Goal: Transaction & Acquisition: Purchase product/service

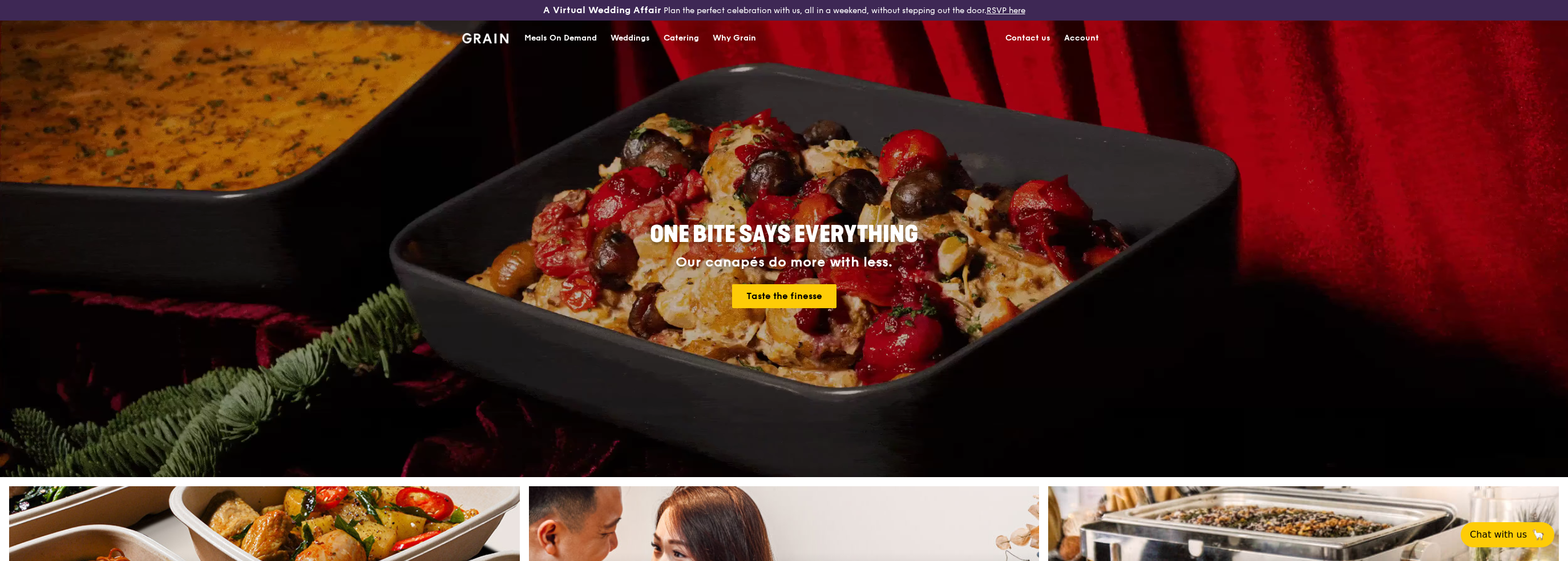
click at [566, 39] on div "Meals On Demand" at bounding box center [560, 38] width 73 height 34
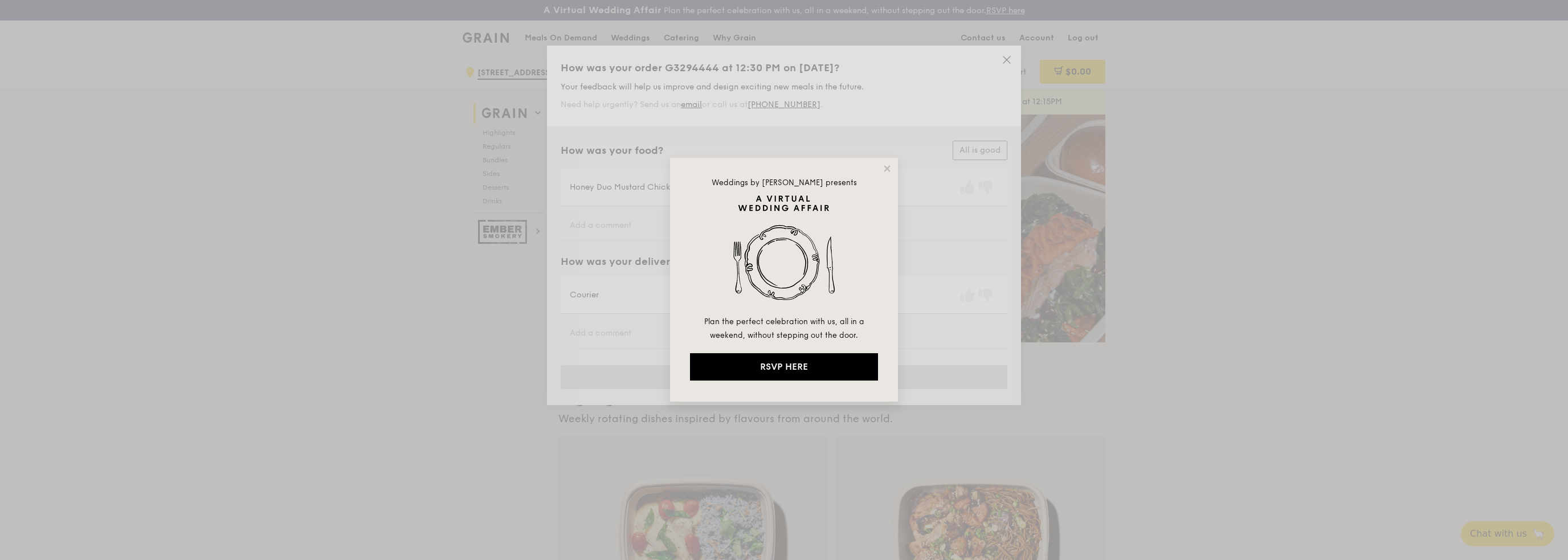
click at [1009, 63] on div "Weddings by [PERSON_NAME] presents Plan the perfect celebration with us, all in…" at bounding box center [784, 280] width 1568 height 560
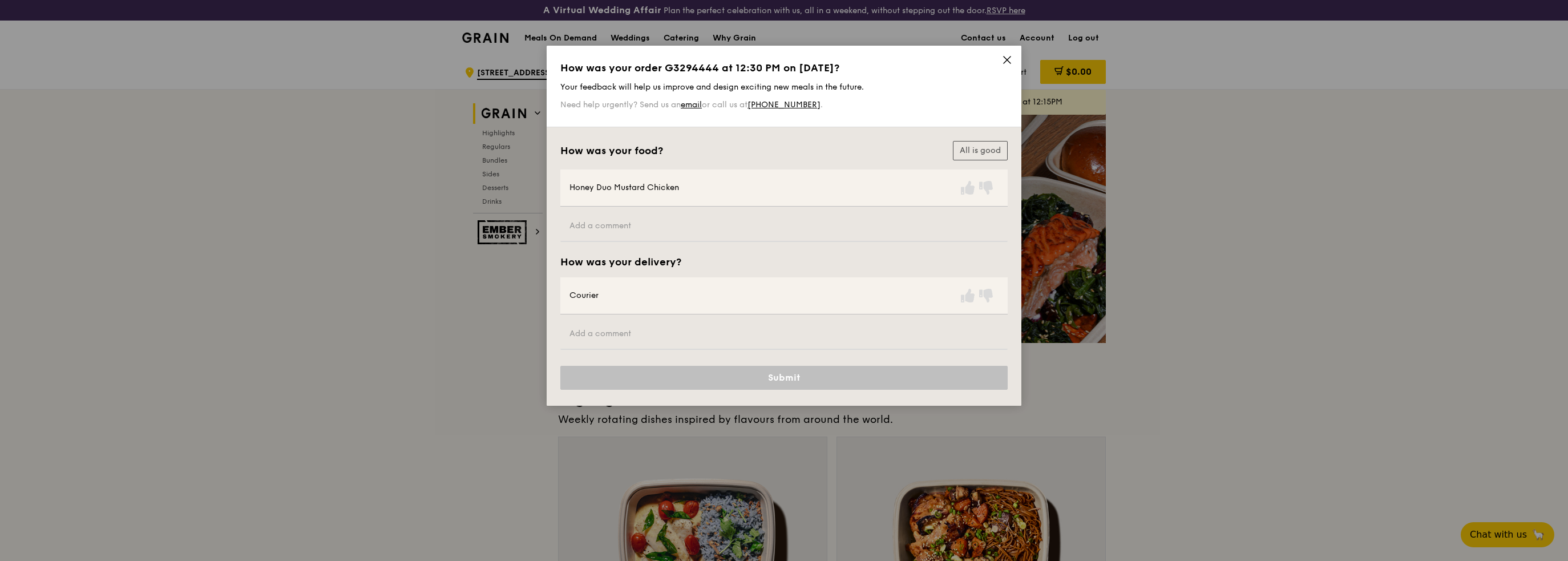
click at [1008, 59] on icon at bounding box center [1006, 60] width 7 height 7
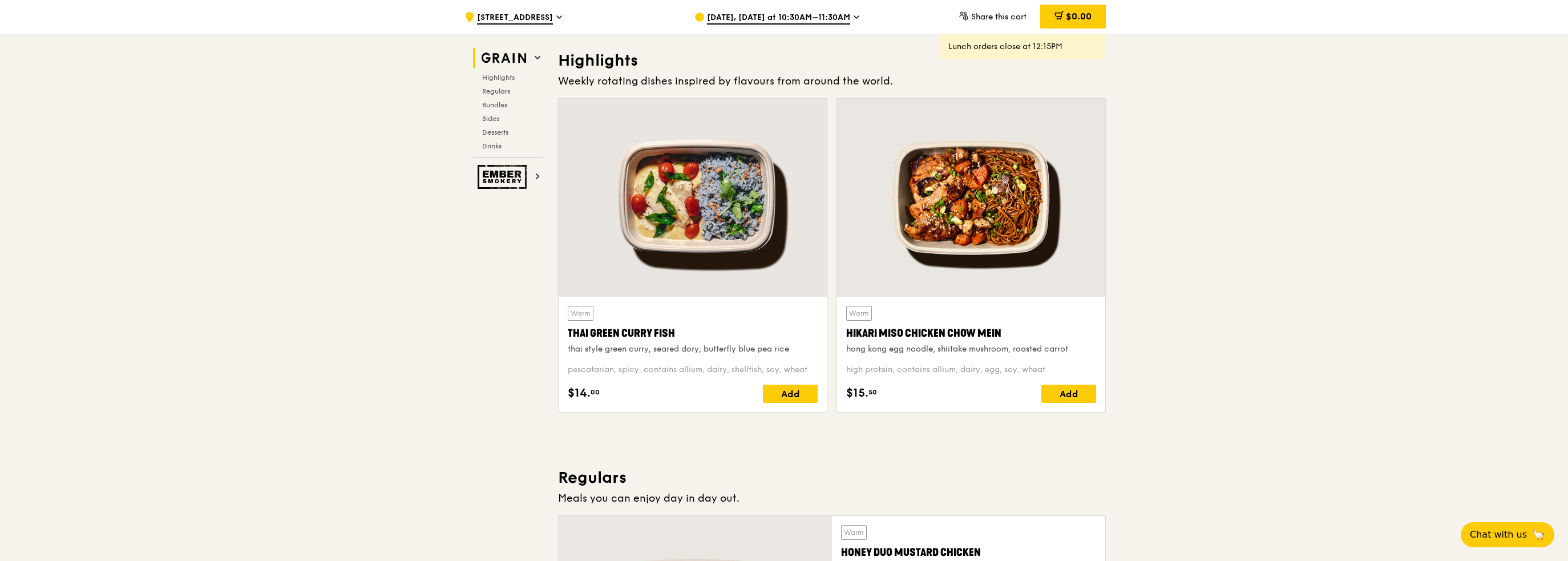
scroll to position [342, 0]
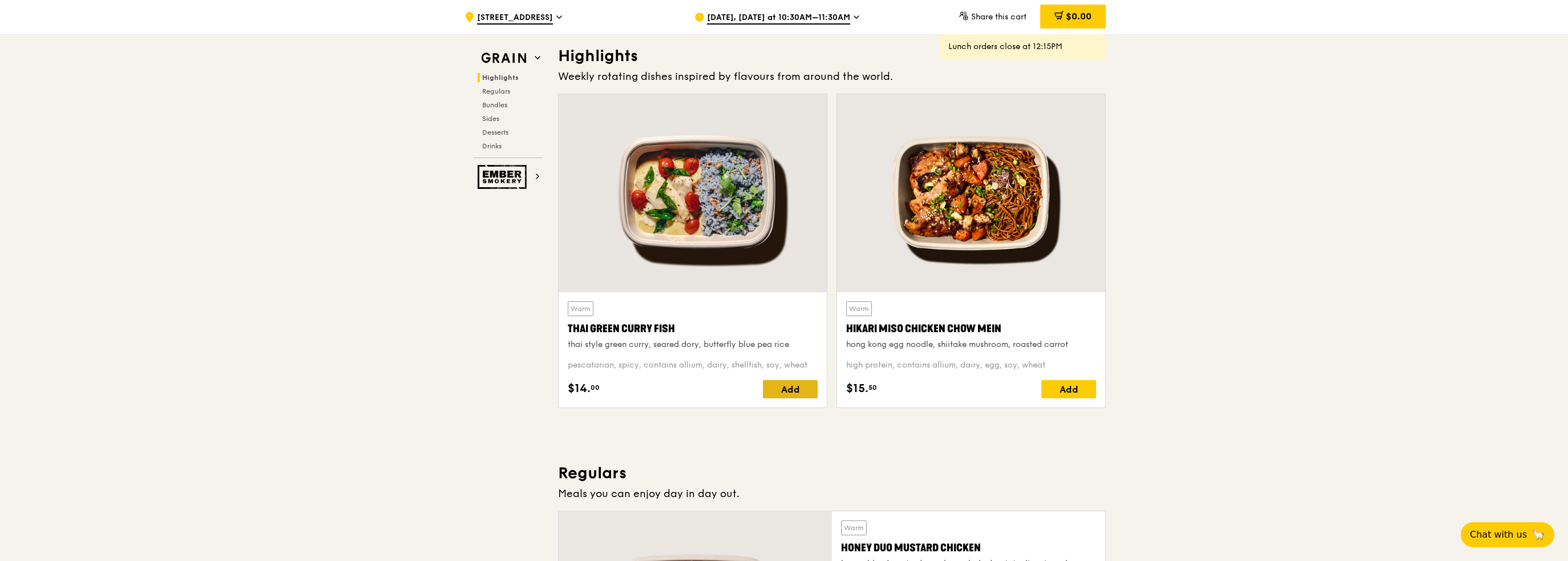
click at [776, 391] on div "Add" at bounding box center [790, 389] width 54 height 18
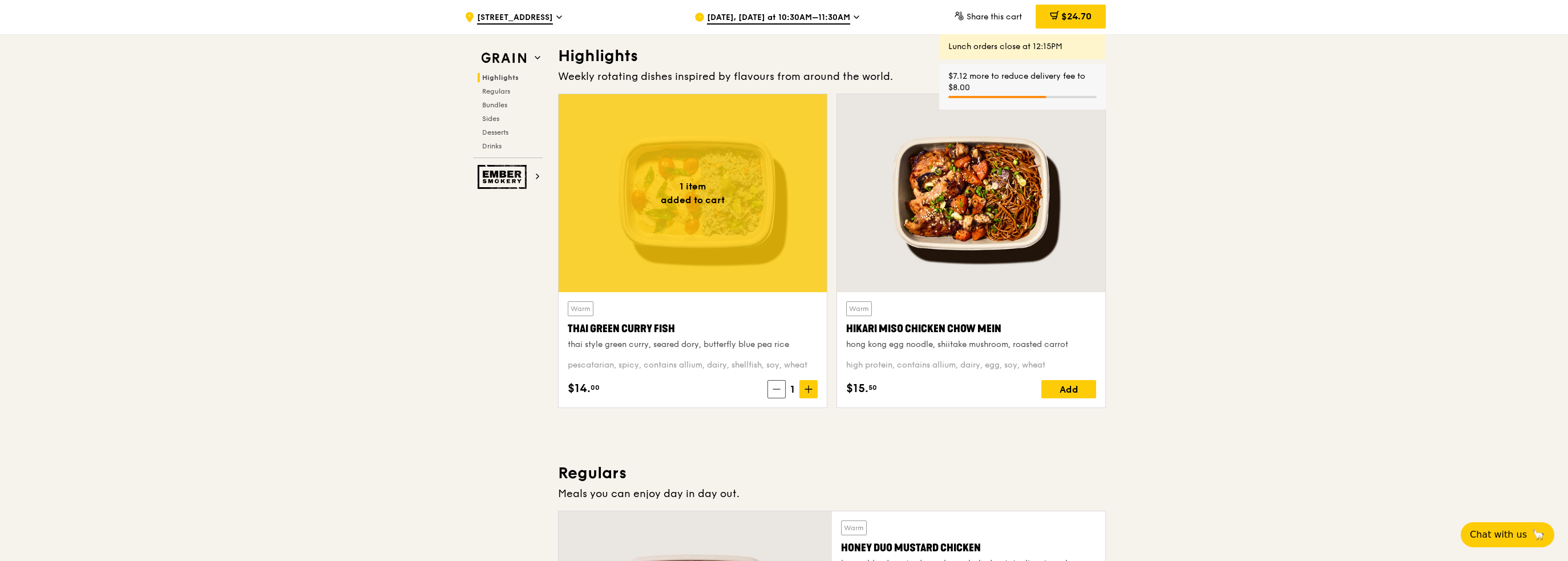
click at [829, 19] on span "[DATE], [DATE] at 10:30AM–11:30AM" at bounding box center [778, 18] width 143 height 13
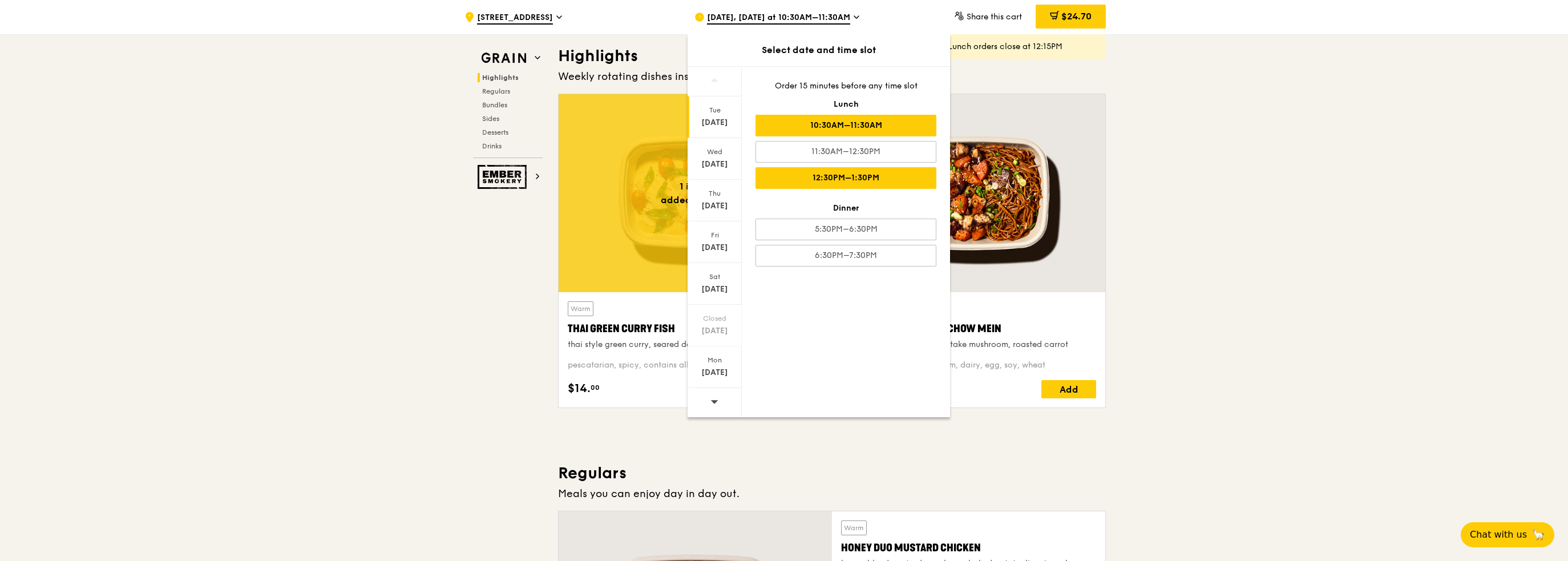
click at [817, 180] on div "12:30PM–1:30PM" at bounding box center [845, 178] width 181 height 22
click at [1088, 24] on div "$24.70" at bounding box center [1071, 17] width 70 height 24
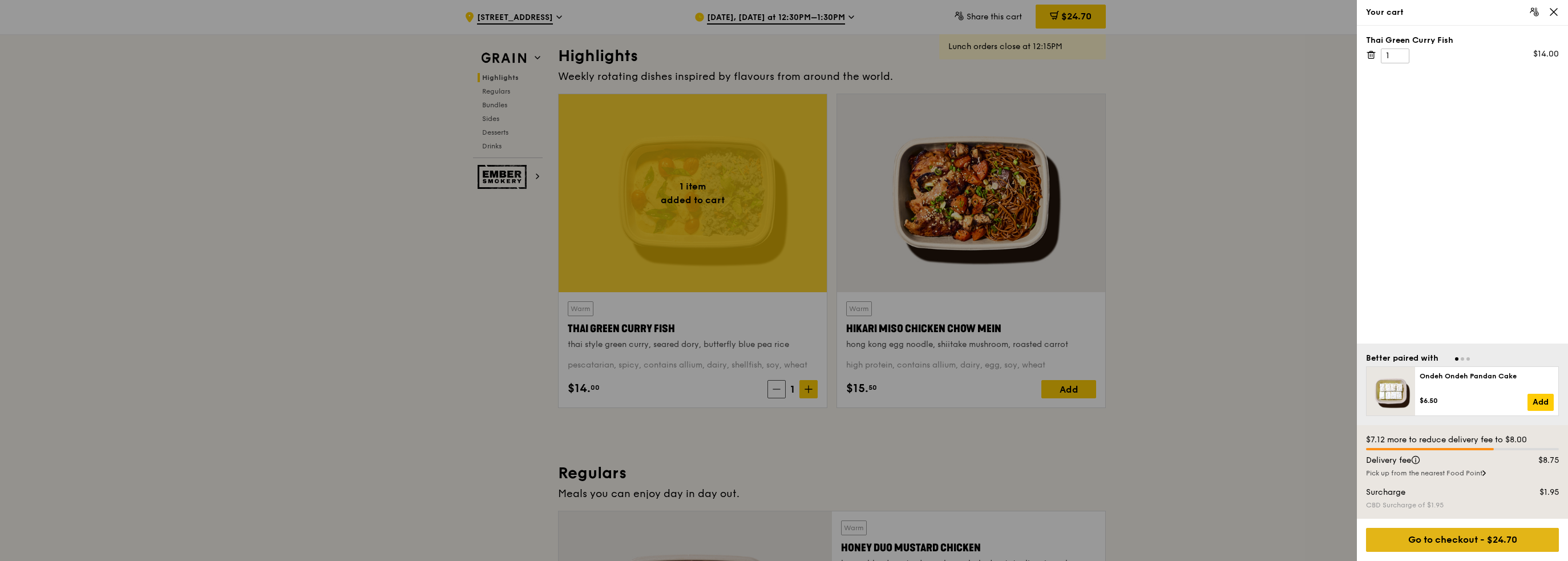
click at [1438, 538] on div "Go to checkout - $24.70" at bounding box center [1462, 540] width 193 height 24
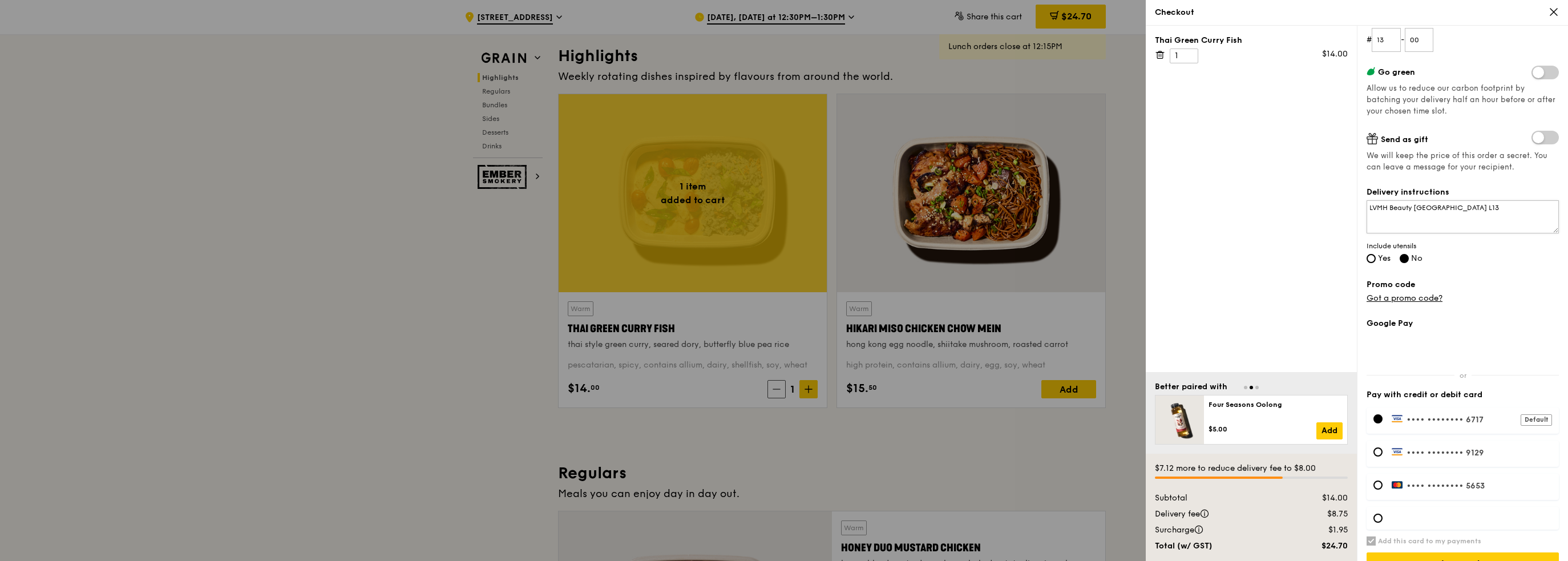
scroll to position [195, 0]
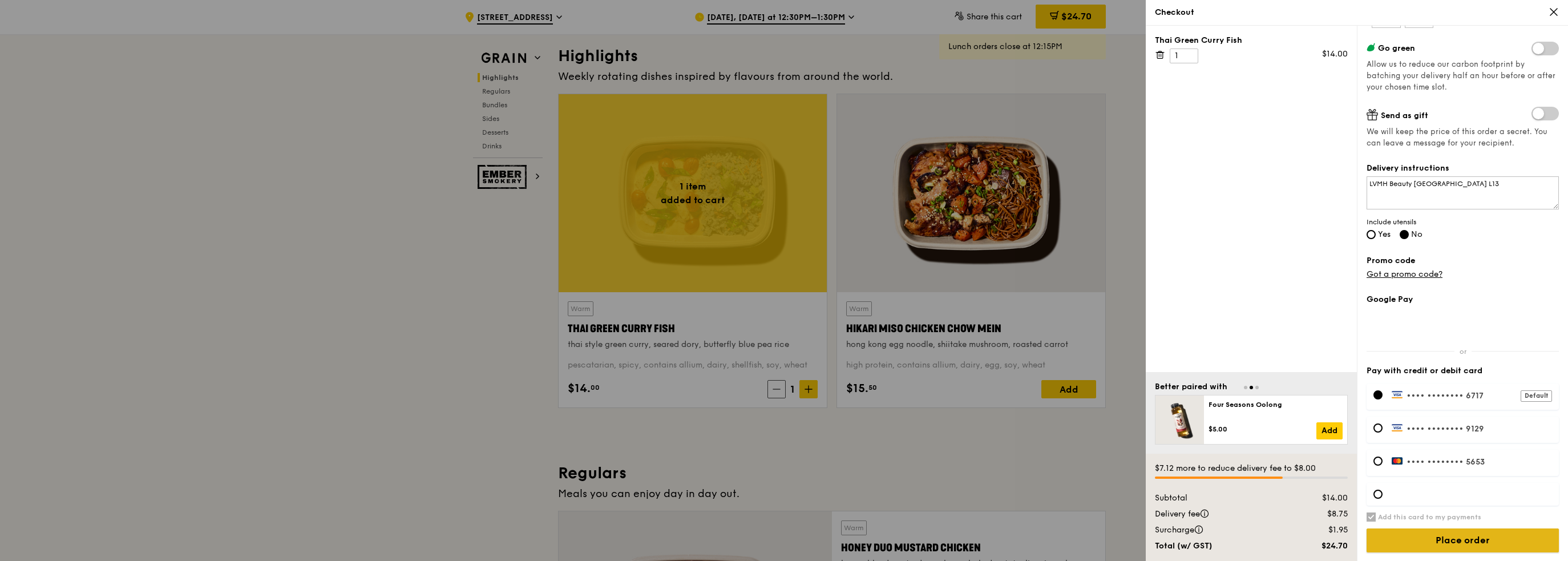
click at [1459, 547] on input "Place order" at bounding box center [1462, 541] width 192 height 24
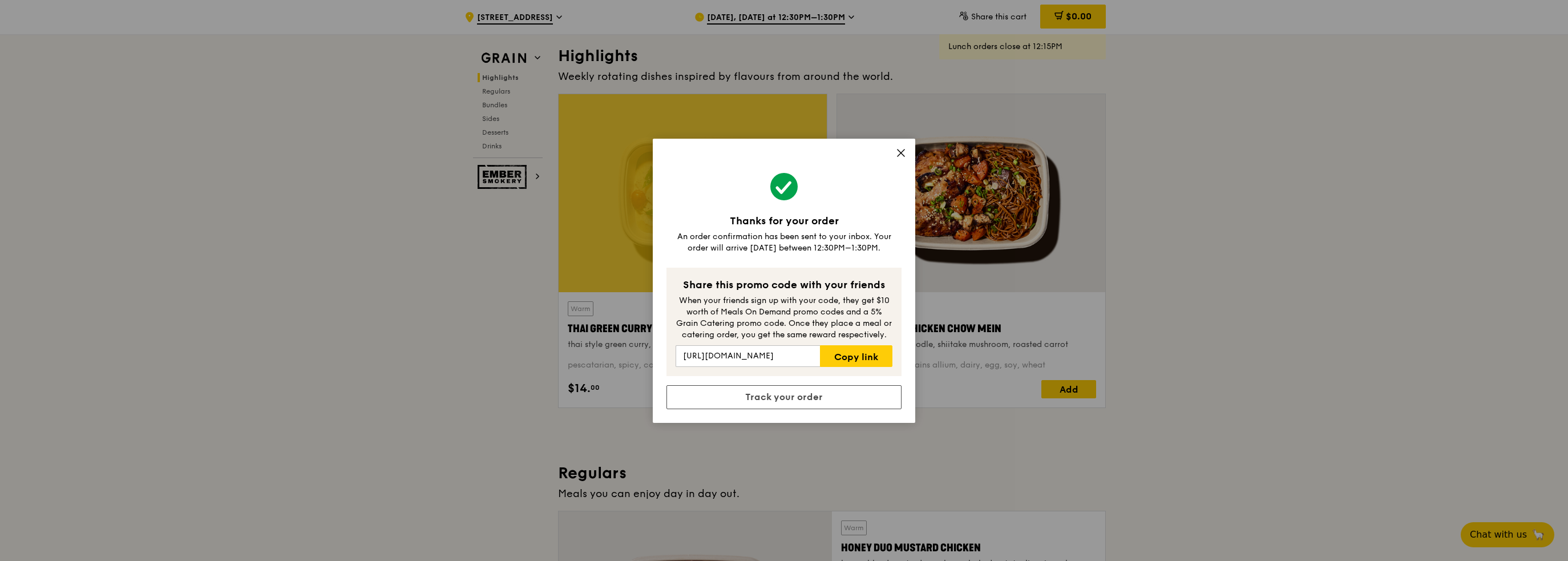
click at [897, 154] on icon at bounding box center [901, 153] width 11 height 11
